Goal: Information Seeking & Learning: Learn about a topic

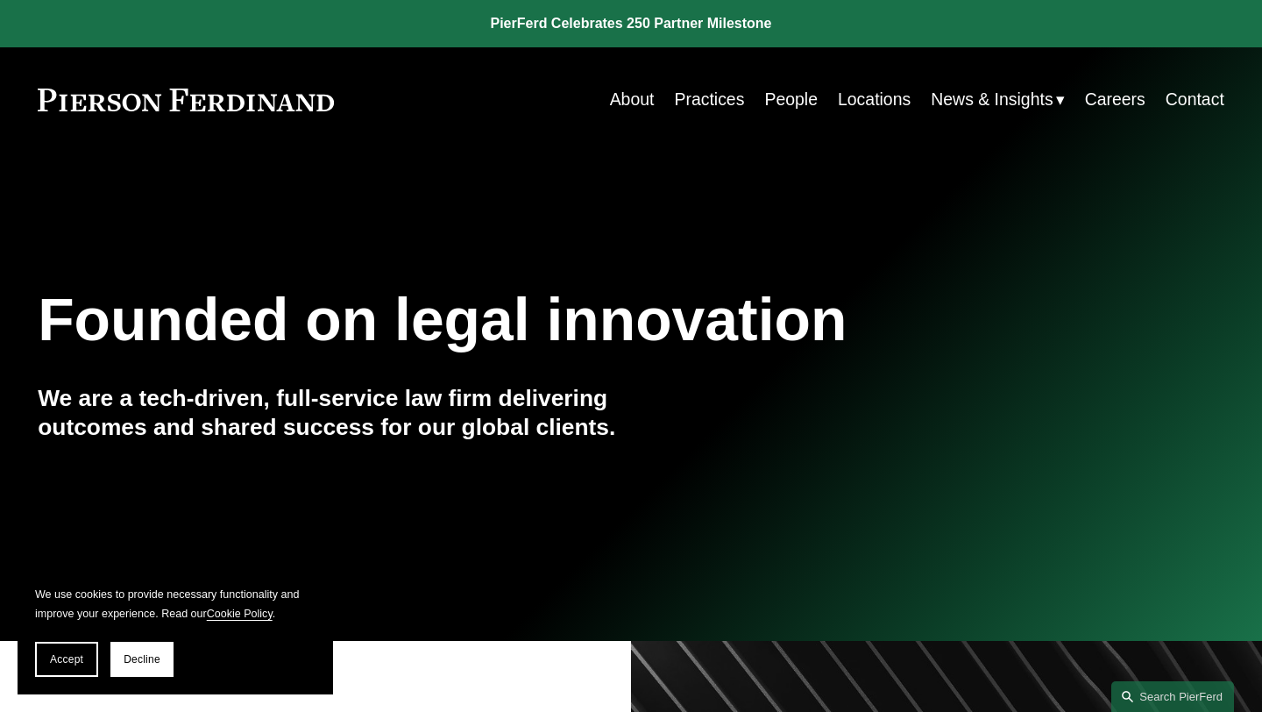
click at [794, 107] on link "People" at bounding box center [790, 99] width 53 height 34
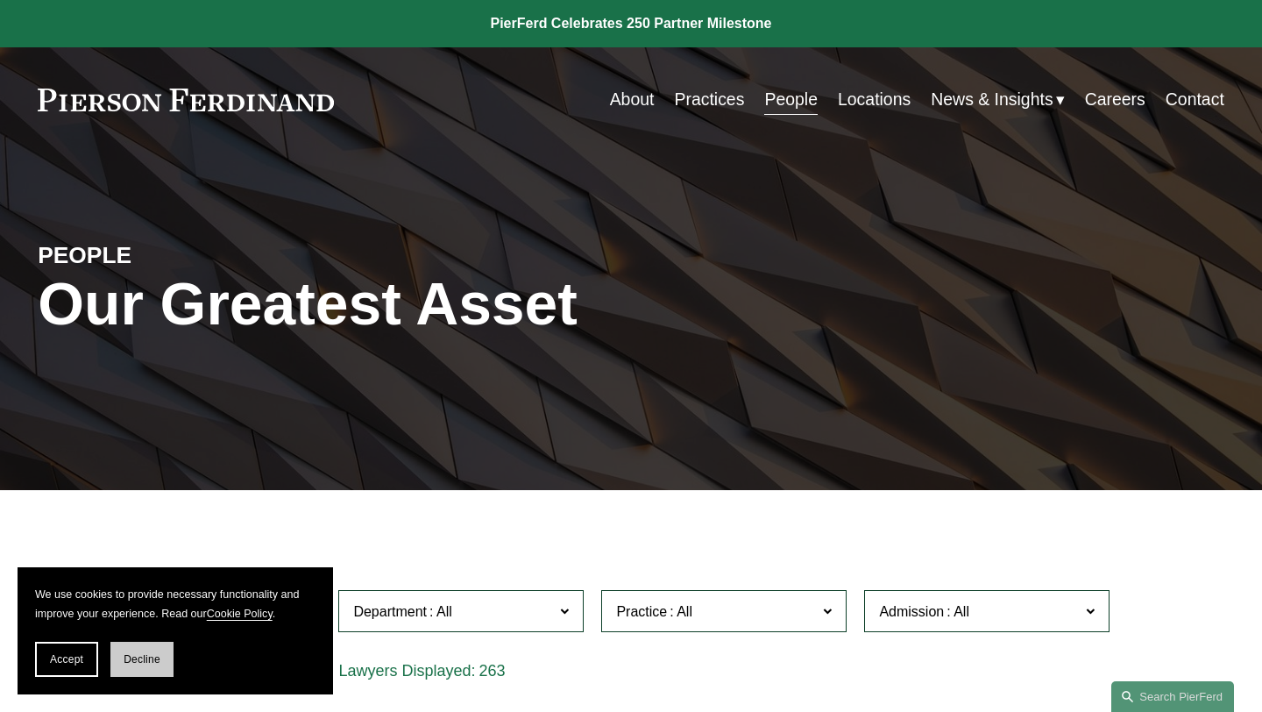
click at [154, 657] on span "Decline" at bounding box center [142, 659] width 37 height 12
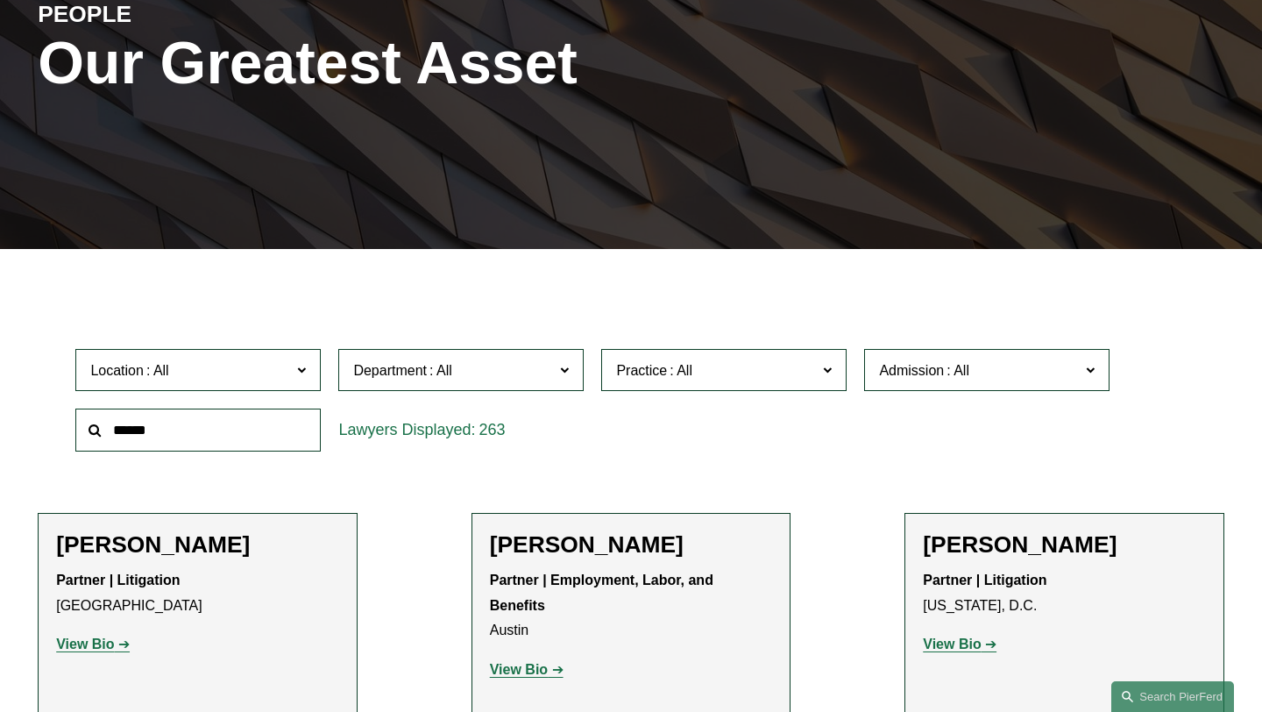
scroll to position [275, 0]
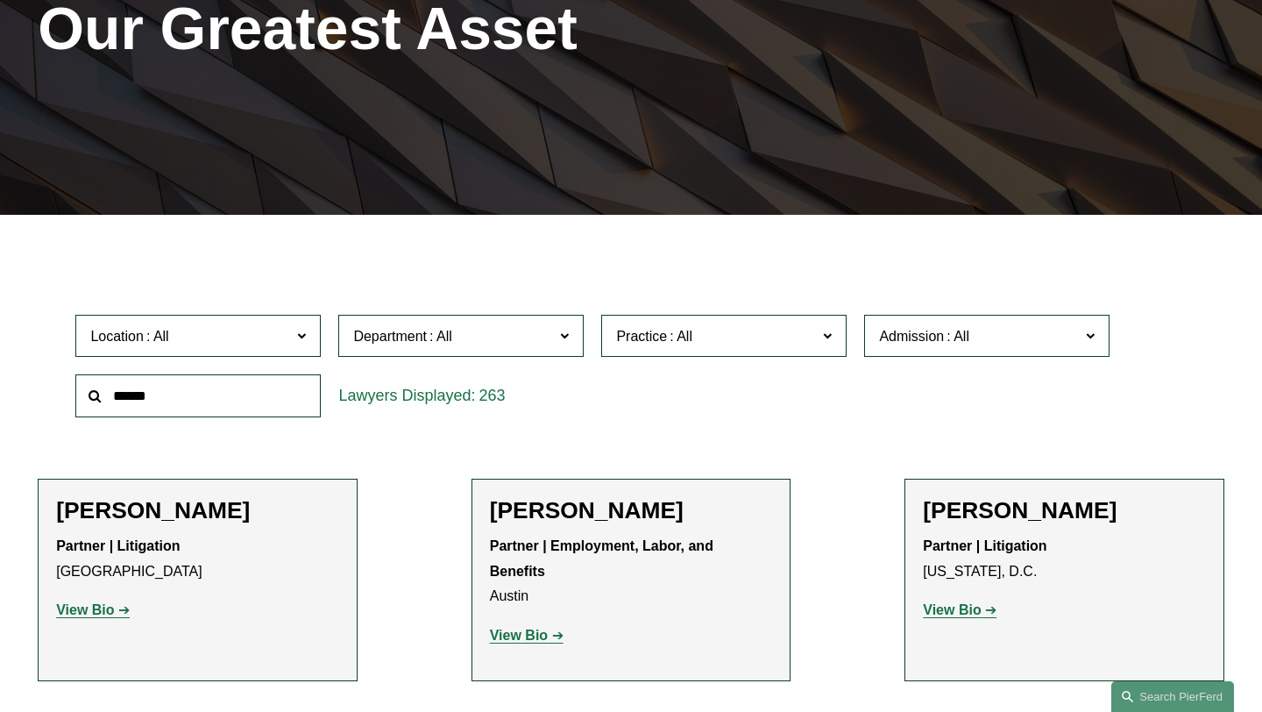
click at [242, 388] on input "text" at bounding box center [197, 395] width 245 height 43
type input "*"
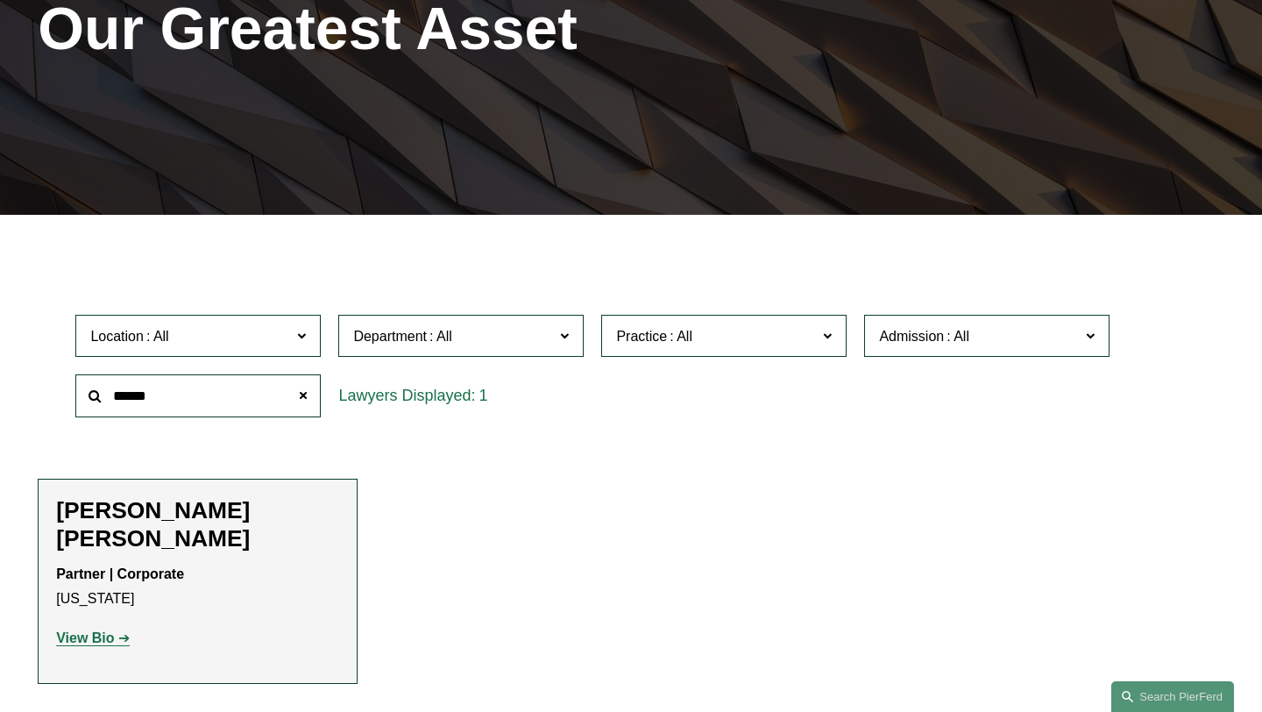
type input "******"
click at [98, 630] on strong "View Bio" at bounding box center [85, 637] width 58 height 15
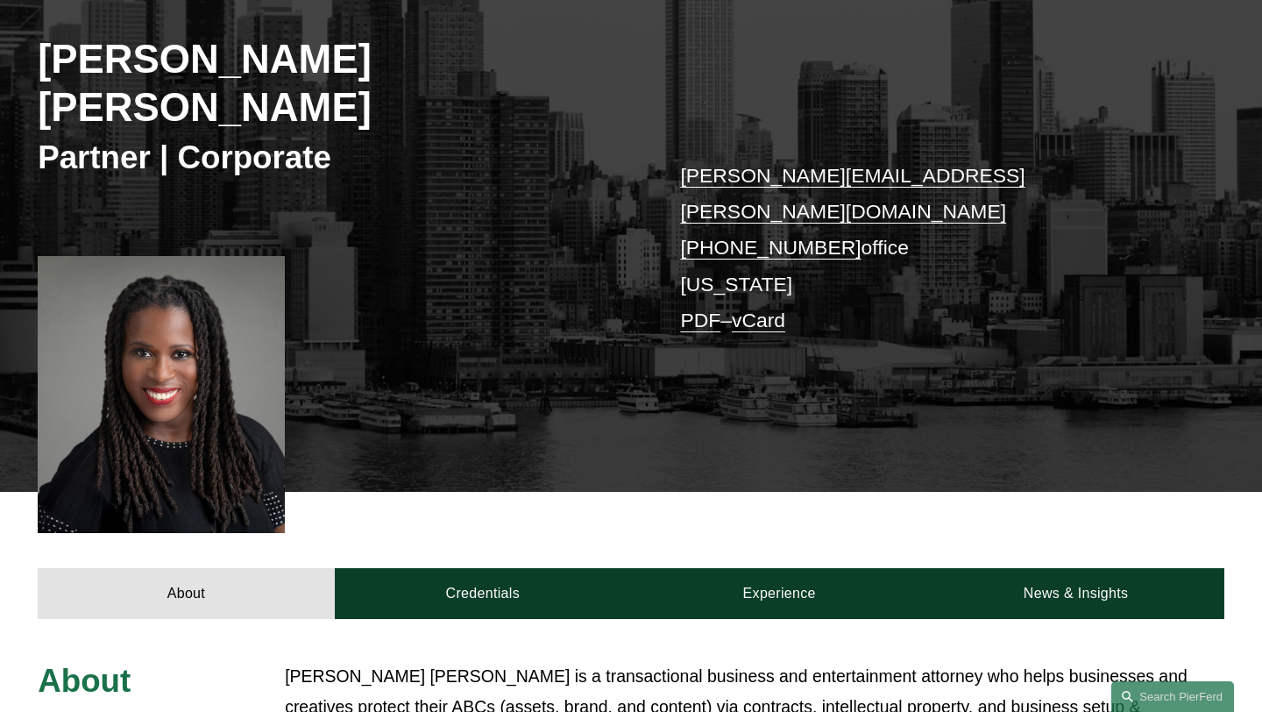
scroll to position [538, 0]
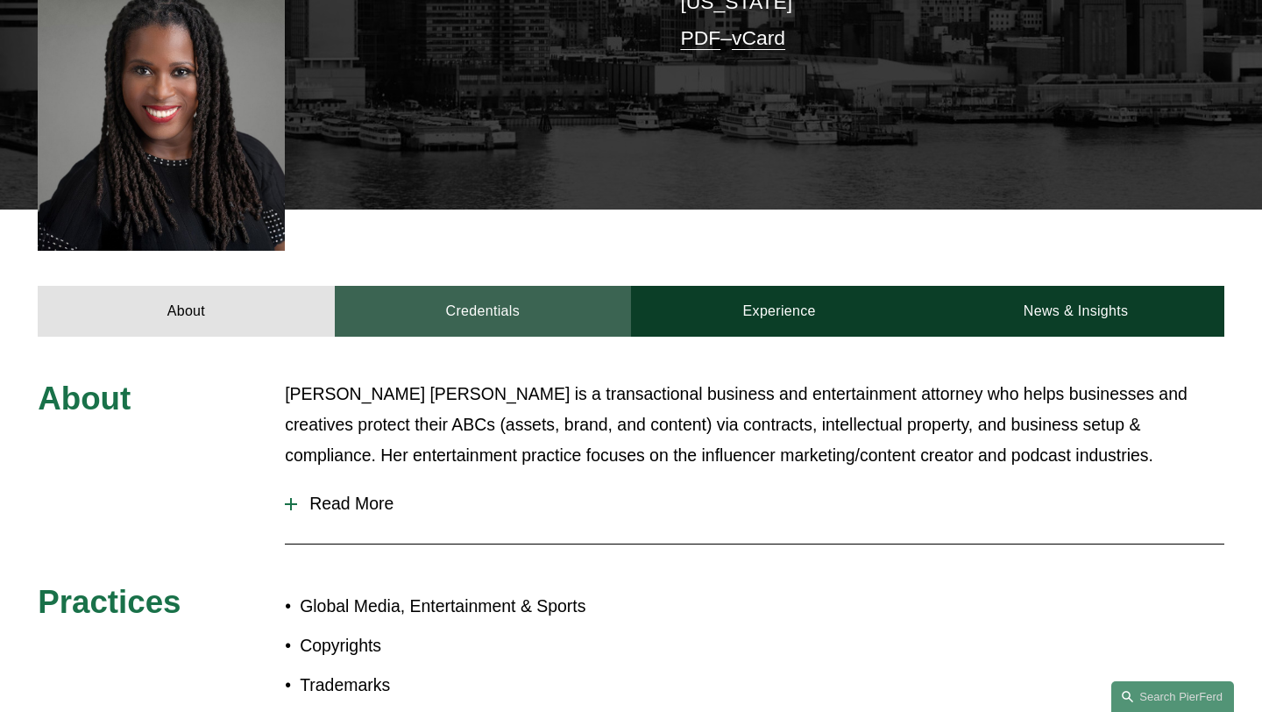
click at [506, 286] on link "Credentials" at bounding box center [483, 311] width 296 height 51
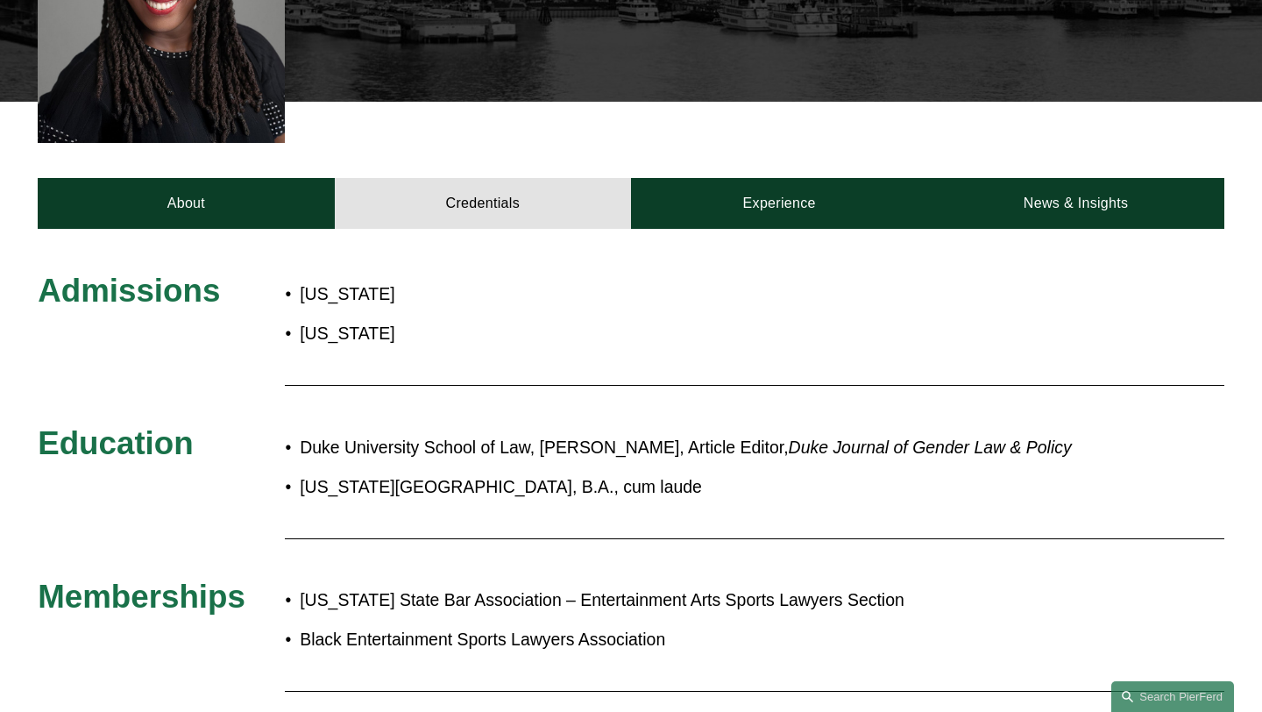
scroll to position [636, 0]
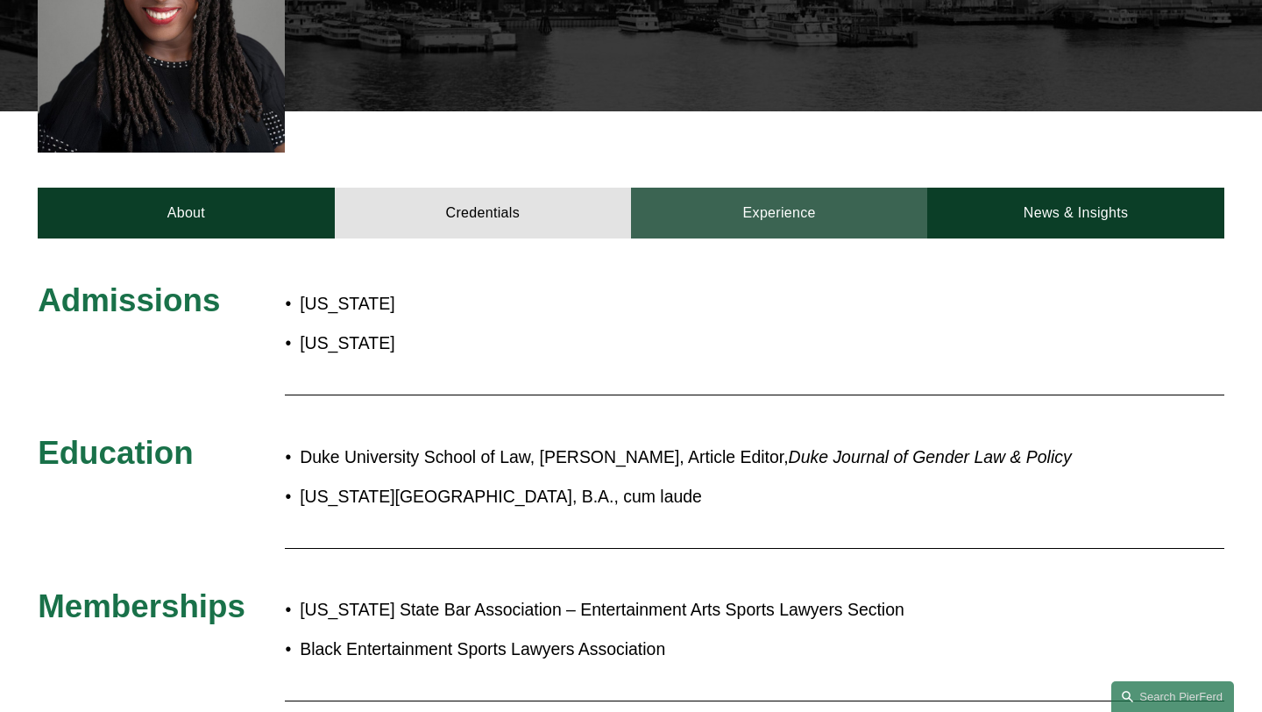
click at [813, 188] on link "Experience" at bounding box center [779, 213] width 296 height 51
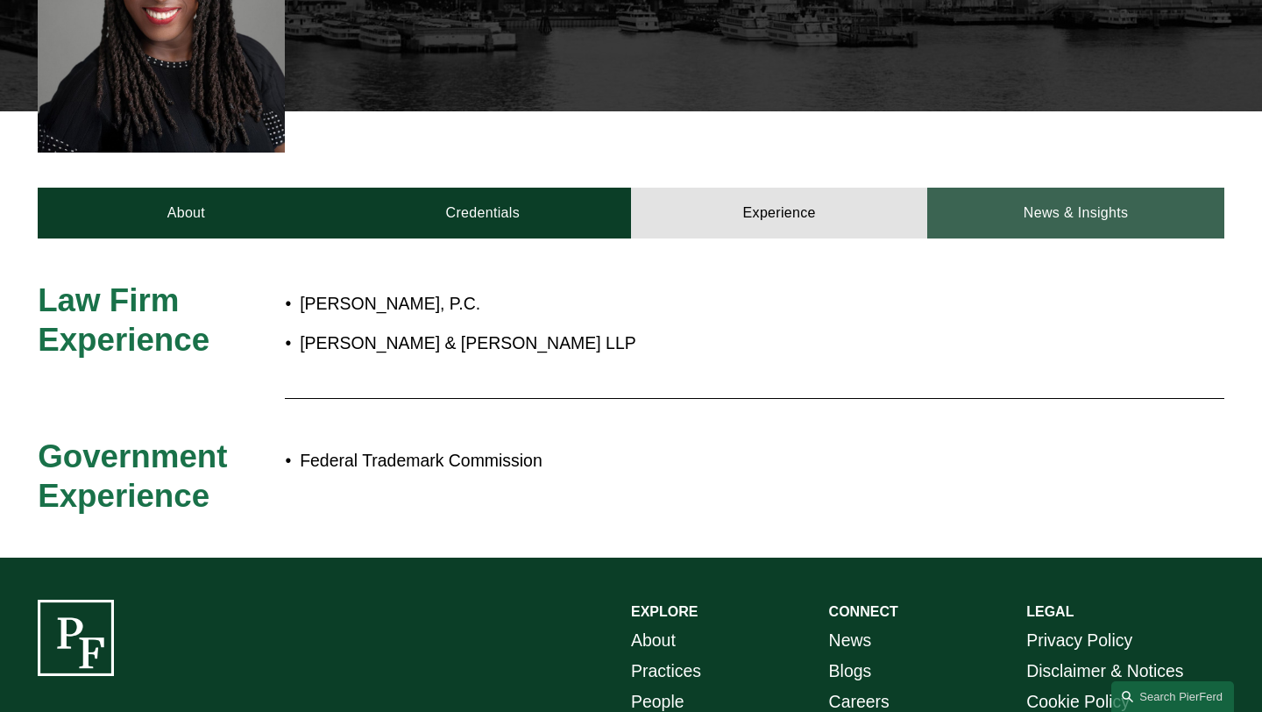
click at [1127, 188] on link "News & Insights" at bounding box center [1075, 213] width 296 height 51
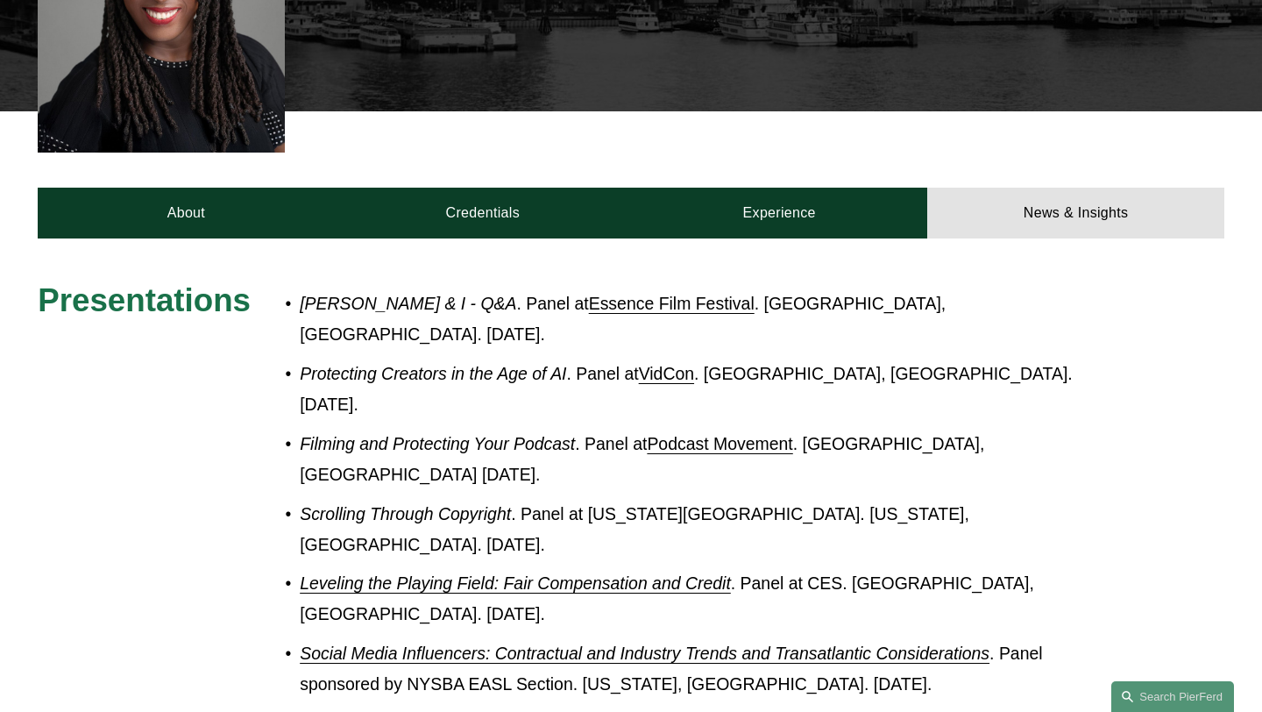
click at [603, 294] on link "Essence Film Festival" at bounding box center [672, 303] width 166 height 19
click at [761, 434] on link "Podcast Movement" at bounding box center [719, 443] width 145 height 19
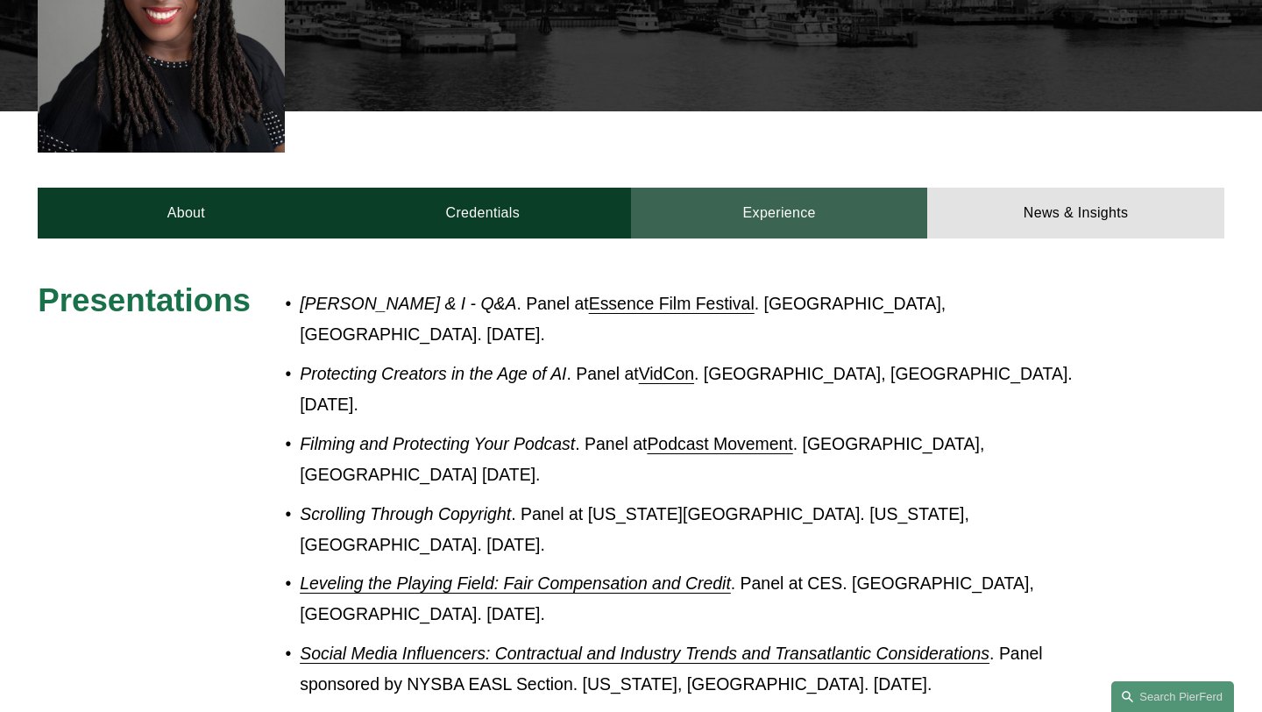
click at [820, 188] on link "Experience" at bounding box center [779, 213] width 296 height 51
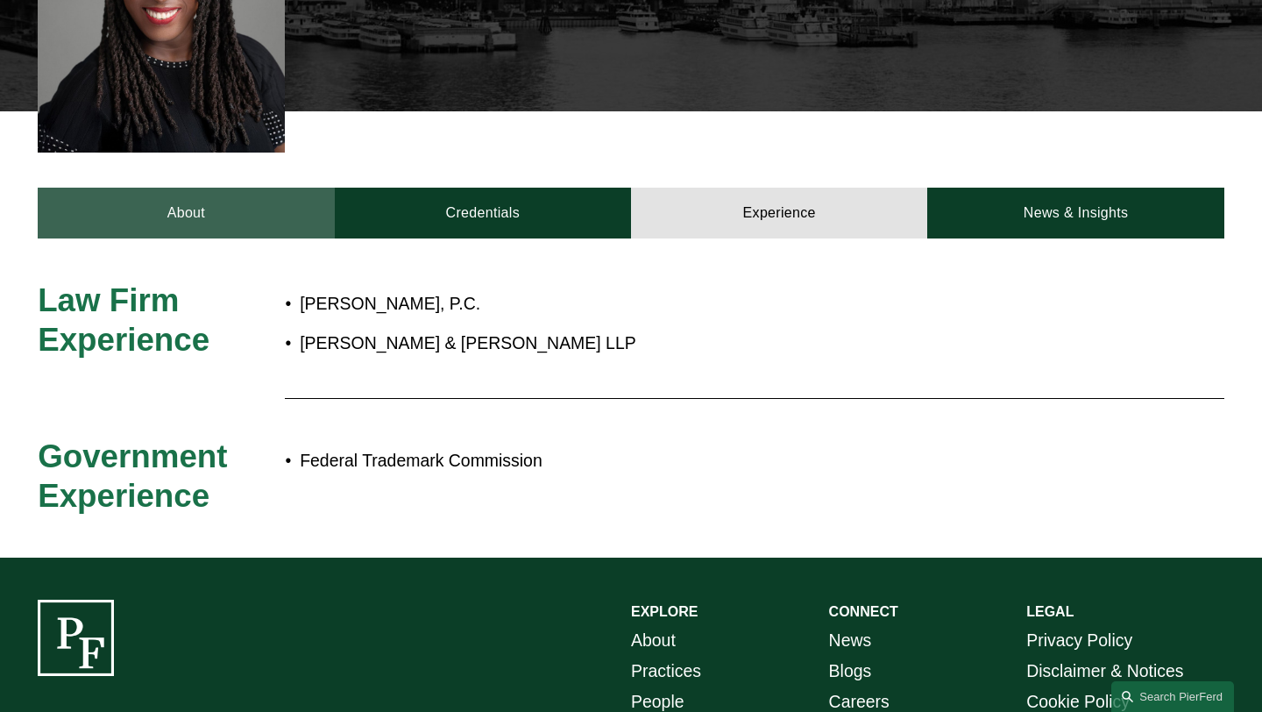
click at [202, 188] on link "About" at bounding box center [186, 213] width 296 height 51
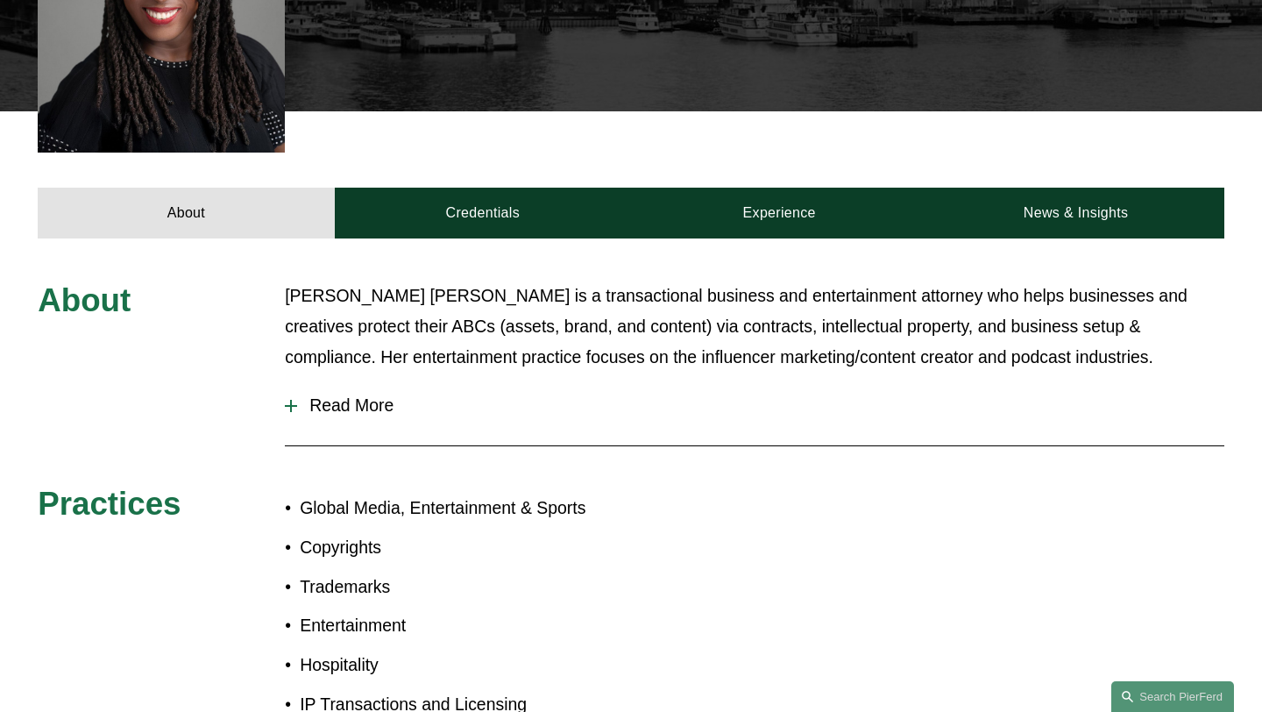
click at [371, 395] on span "Read More" at bounding box center [760, 405] width 927 height 20
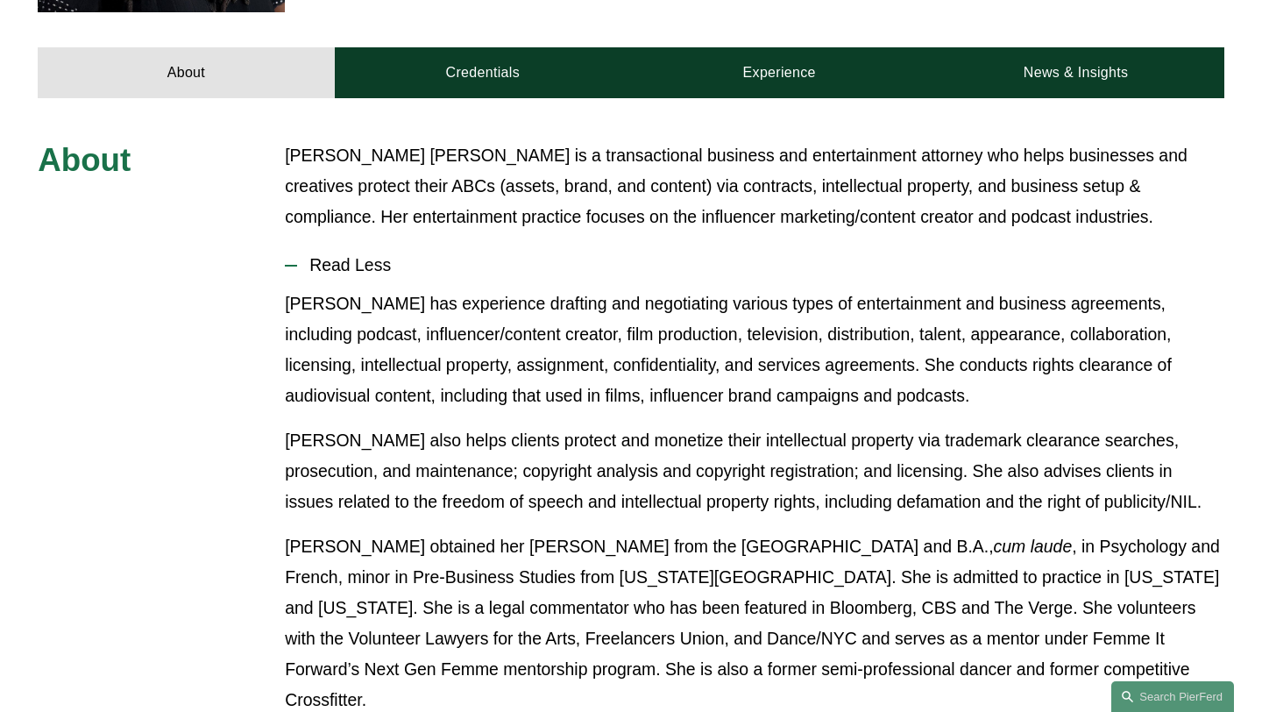
scroll to position [571, 0]
